Goal: Task Accomplishment & Management: Manage account settings

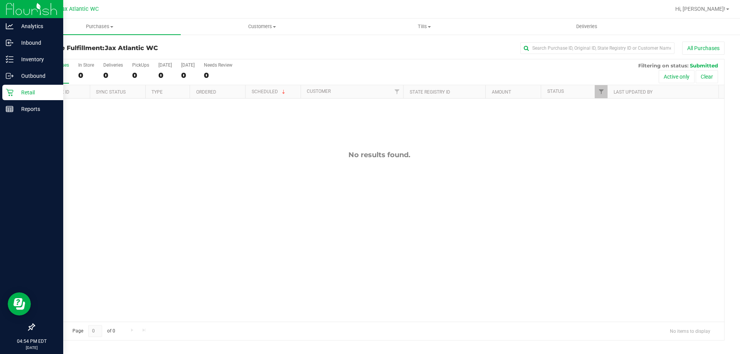
click at [10, 92] on icon at bounding box center [10, 93] width 8 height 8
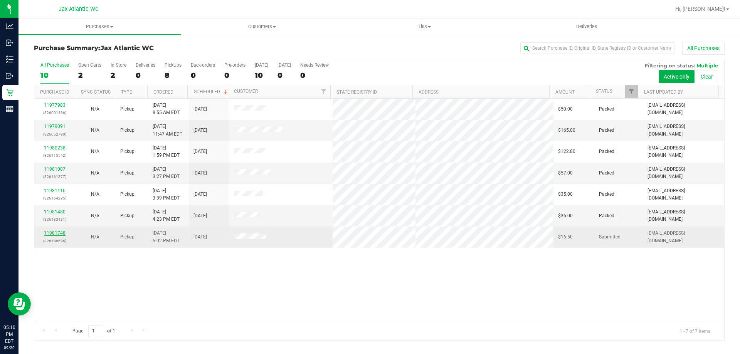
click at [63, 231] on link "11981748" at bounding box center [55, 233] width 22 height 5
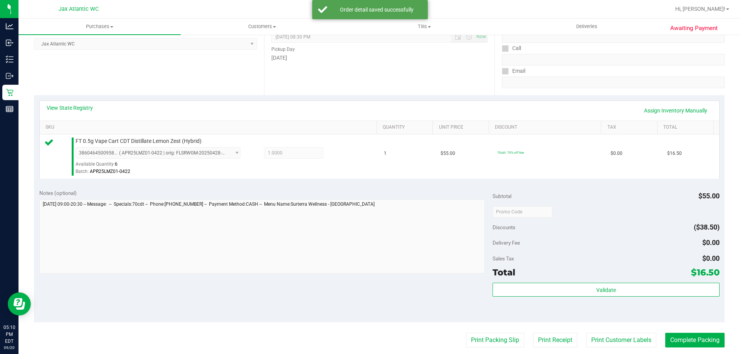
scroll to position [154, 0]
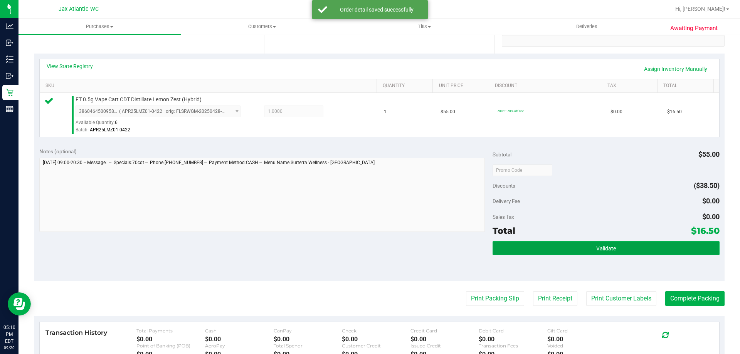
click at [560, 251] on button "Validate" at bounding box center [606, 248] width 227 height 14
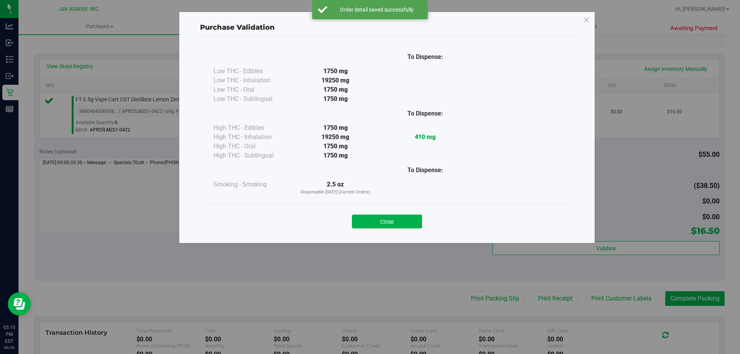
click at [392, 222] on button "Close" at bounding box center [387, 222] width 70 height 14
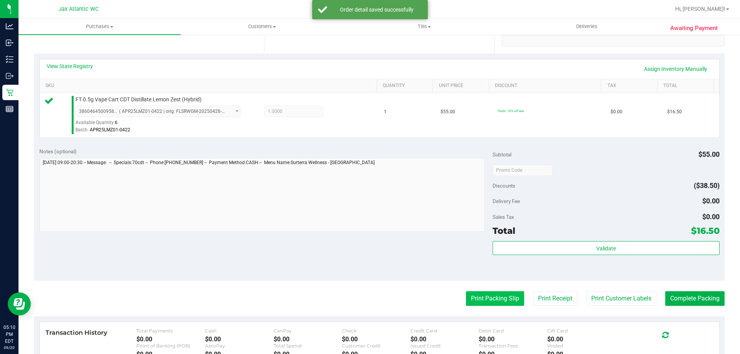
click at [468, 295] on button "Print Packing Slip" at bounding box center [495, 298] width 58 height 15
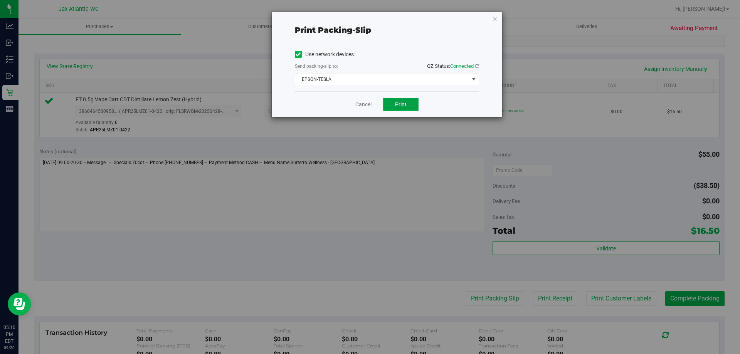
click at [404, 103] on span "Print" at bounding box center [401, 104] width 12 height 6
click at [370, 102] on link "Cancel" at bounding box center [363, 105] width 16 height 8
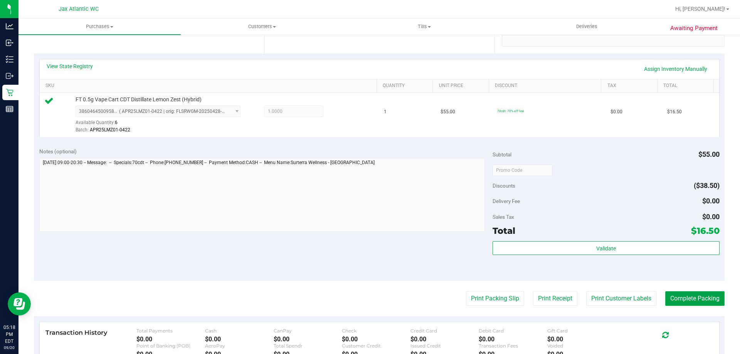
click at [705, 299] on button "Complete Packing" at bounding box center [694, 298] width 59 height 15
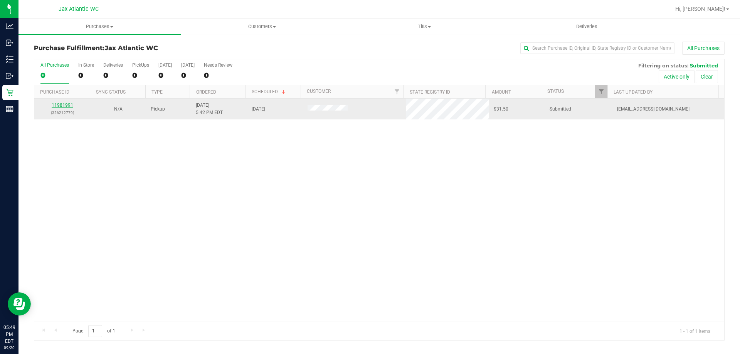
click at [61, 105] on link "11981991" at bounding box center [63, 105] width 22 height 5
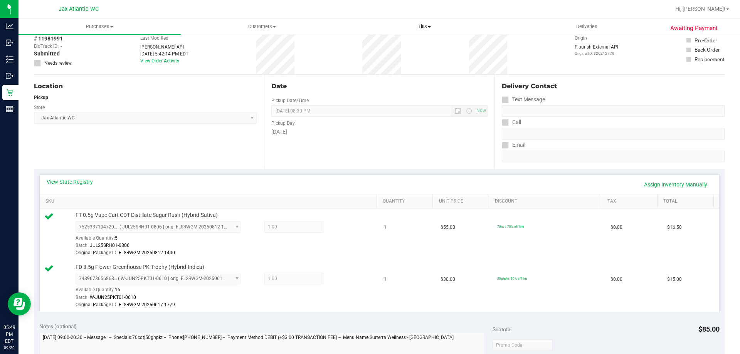
scroll to position [193, 0]
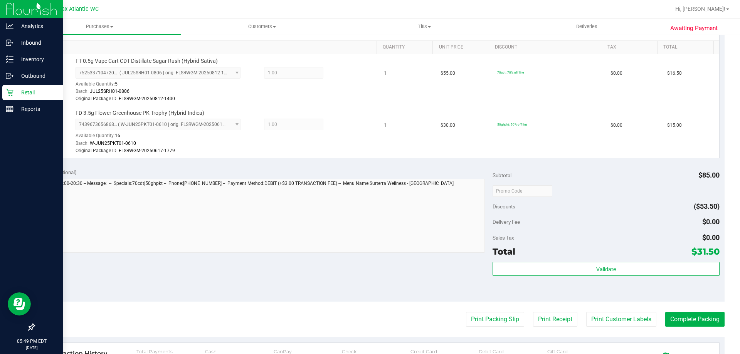
click at [15, 94] on p "Retail" at bounding box center [36, 92] width 46 height 9
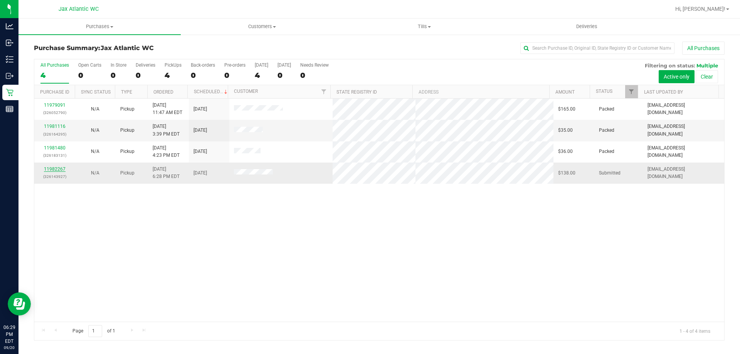
click at [53, 171] on link "11982267" at bounding box center [55, 169] width 22 height 5
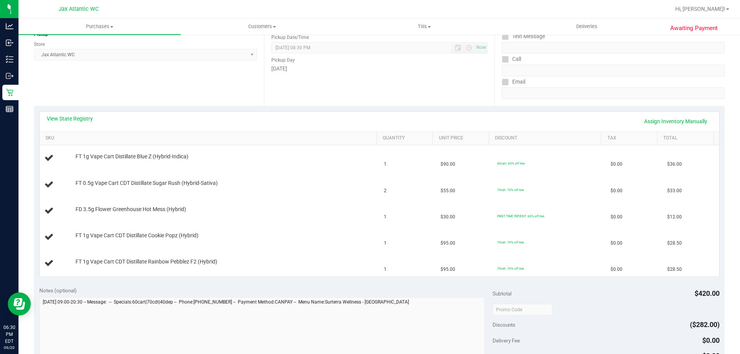
scroll to position [116, 0]
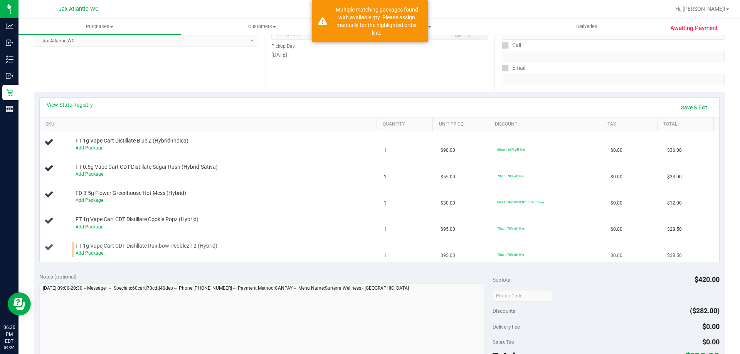
click at [88, 257] on td "FT 1g Vape Cart CDT Distillate Rainbow Pebblez F2 (Hybrid) Add Package" at bounding box center [210, 250] width 340 height 26
click at [91, 251] on link "Add Package" at bounding box center [90, 253] width 28 height 5
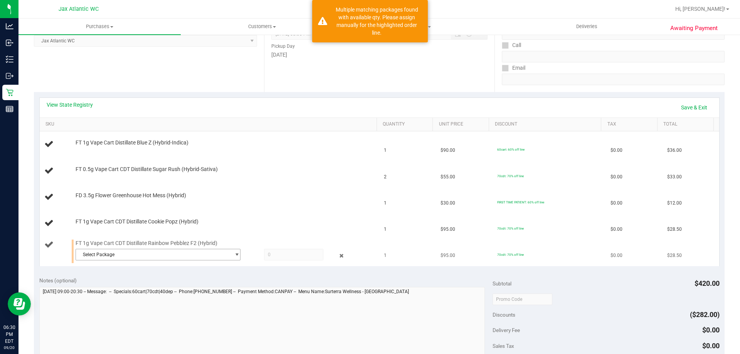
click at [133, 254] on span "Select Package" at bounding box center [153, 254] width 155 height 11
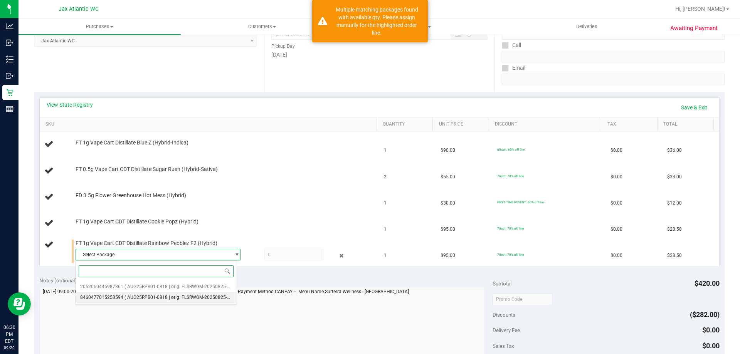
click at [155, 297] on span "( AUG25RPB01-0818 | orig: FLSRWGM-20250825-647 )" at bounding box center [181, 297] width 113 height 5
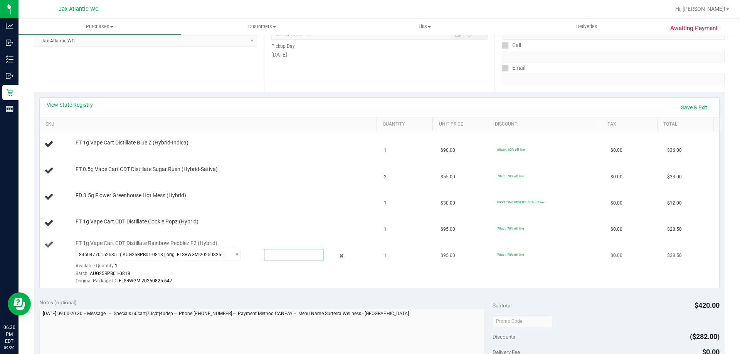
drag, startPoint x: 285, startPoint y: 253, endPoint x: 251, endPoint y: 255, distance: 34.3
click at [250, 255] on div at bounding box center [286, 255] width 74 height 12
type input "1"
type input "1.0000"
click at [232, 247] on div "FT 1g Vape Cart CDT Distillate Rainbow Pebblez F2 (Hybrid) 8460477015253594 ( A…" at bounding box center [222, 262] width 301 height 45
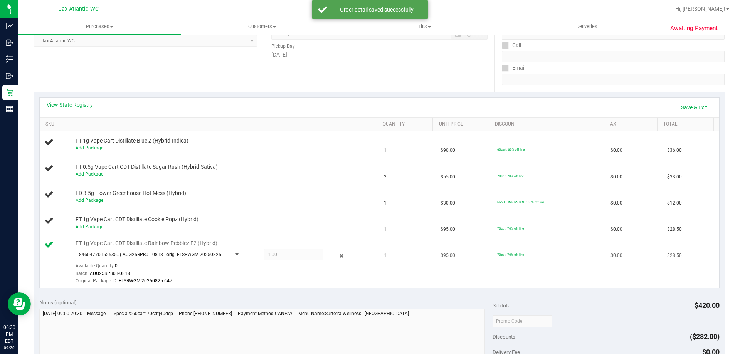
click at [205, 257] on span "( AUG25RPB01-0818 | orig: FLSRWGM-20250825-647 )" at bounding box center [174, 254] width 108 height 5
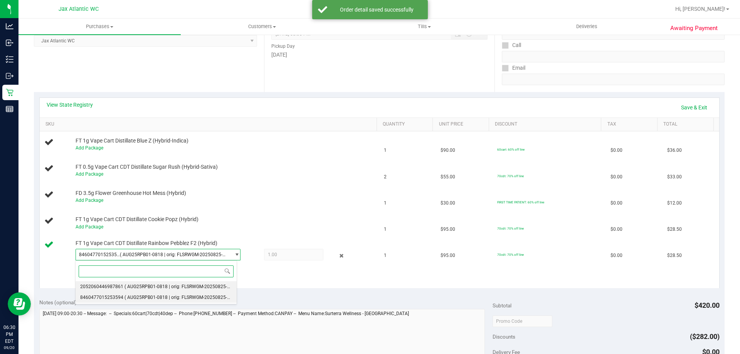
click at [140, 284] on span "( AUG25RPB01-0818 | orig: FLSRWGM-20250825-685 )" at bounding box center [181, 286] width 113 height 5
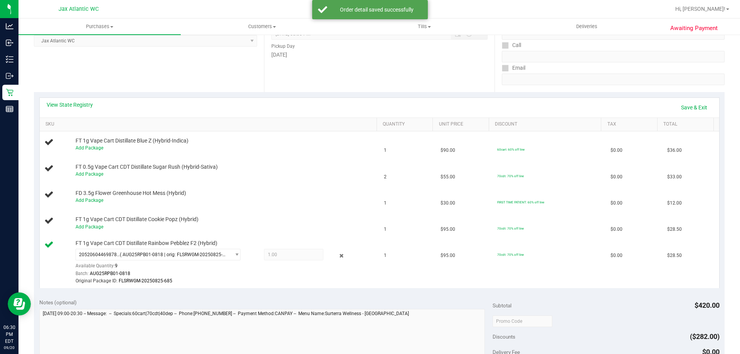
click at [287, 253] on span "1.00 1" at bounding box center [293, 255] width 59 height 12
click at [683, 107] on link "Save & Exit" at bounding box center [694, 107] width 36 height 13
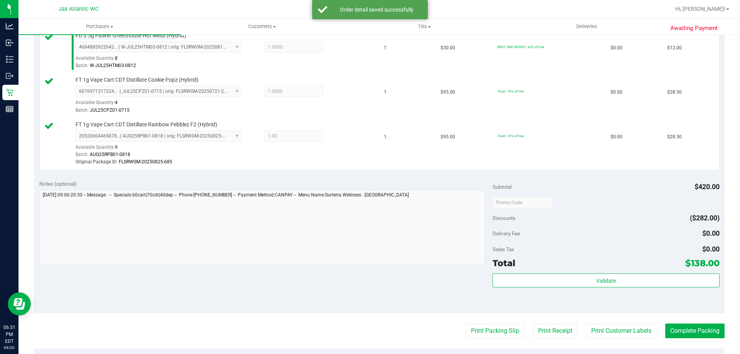
scroll to position [308, 0]
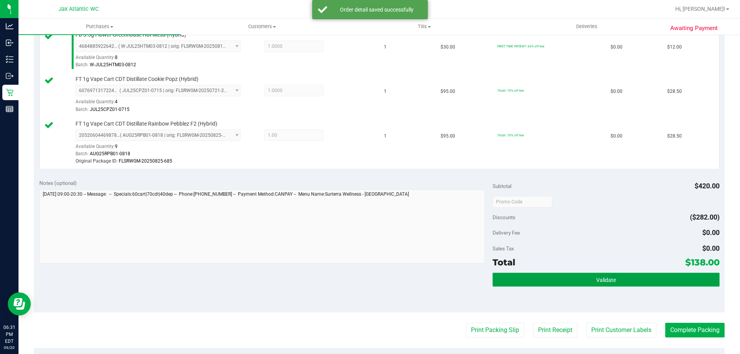
click at [598, 283] on span "Validate" at bounding box center [606, 280] width 20 height 6
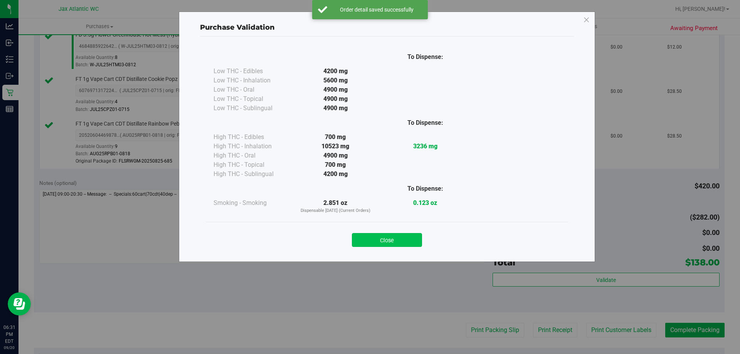
click at [392, 243] on button "Close" at bounding box center [387, 240] width 70 height 14
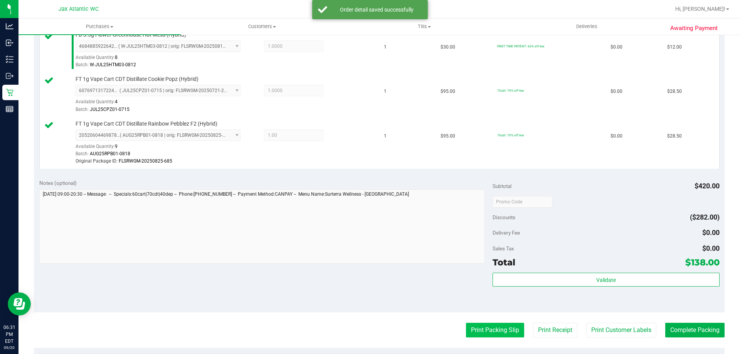
click at [498, 329] on button "Print Packing Slip" at bounding box center [495, 330] width 58 height 15
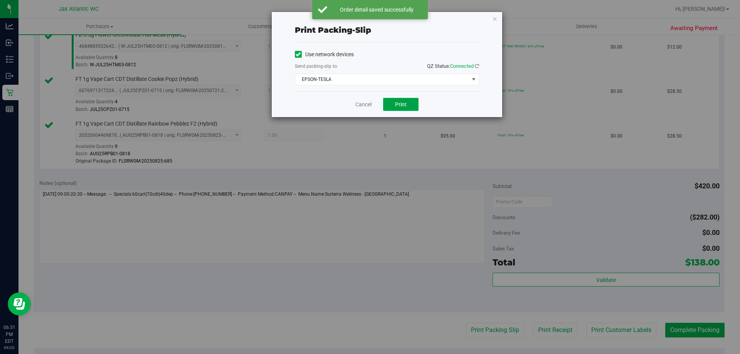
click at [406, 105] on span "Print" at bounding box center [401, 104] width 12 height 6
click at [359, 103] on link "Cancel" at bounding box center [363, 105] width 16 height 8
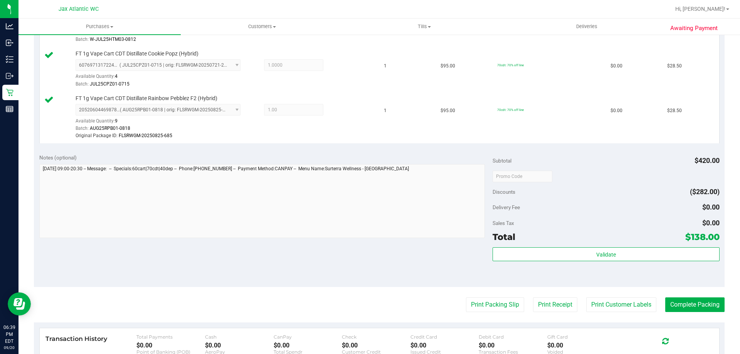
scroll to position [347, 0]
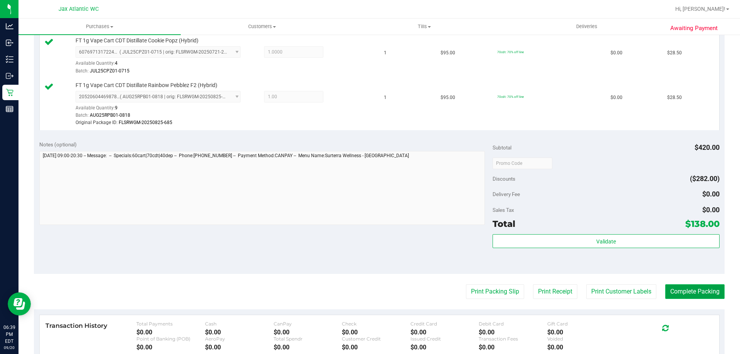
click at [668, 285] on button "Complete Packing" at bounding box center [694, 291] width 59 height 15
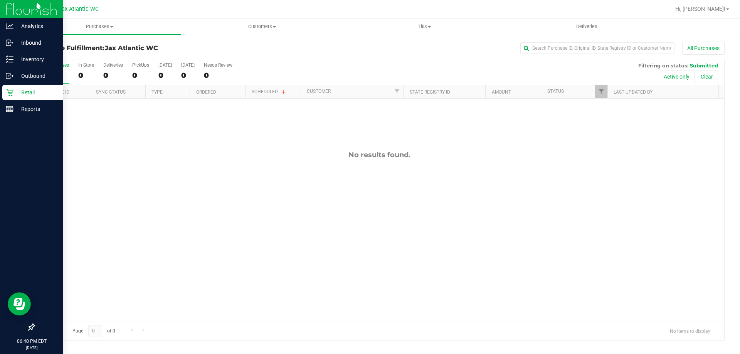
click at [22, 91] on p "Retail" at bounding box center [36, 92] width 46 height 9
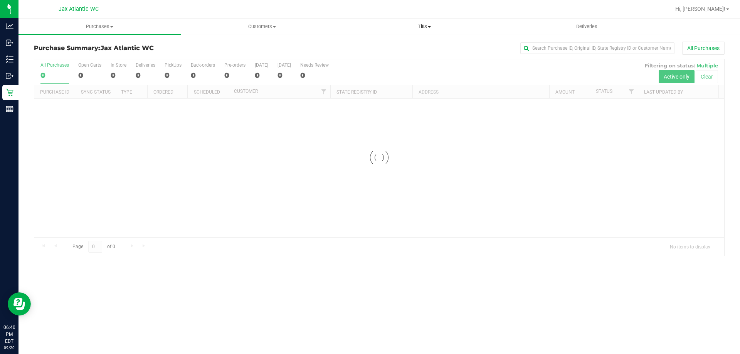
click at [421, 24] on span "Tills" at bounding box center [424, 26] width 162 height 7
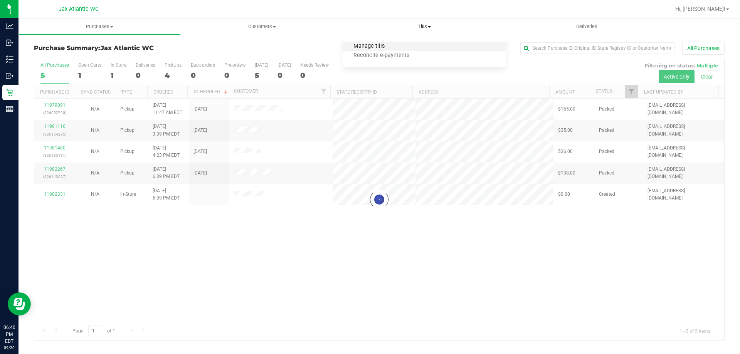
click at [377, 43] on span "Manage tills" at bounding box center [369, 46] width 52 height 7
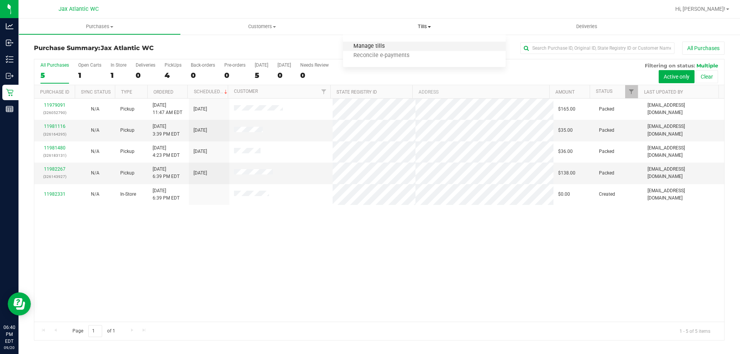
click at [378, 47] on span "Manage tills" at bounding box center [369, 46] width 52 height 7
